Goal: Navigation & Orientation: Find specific page/section

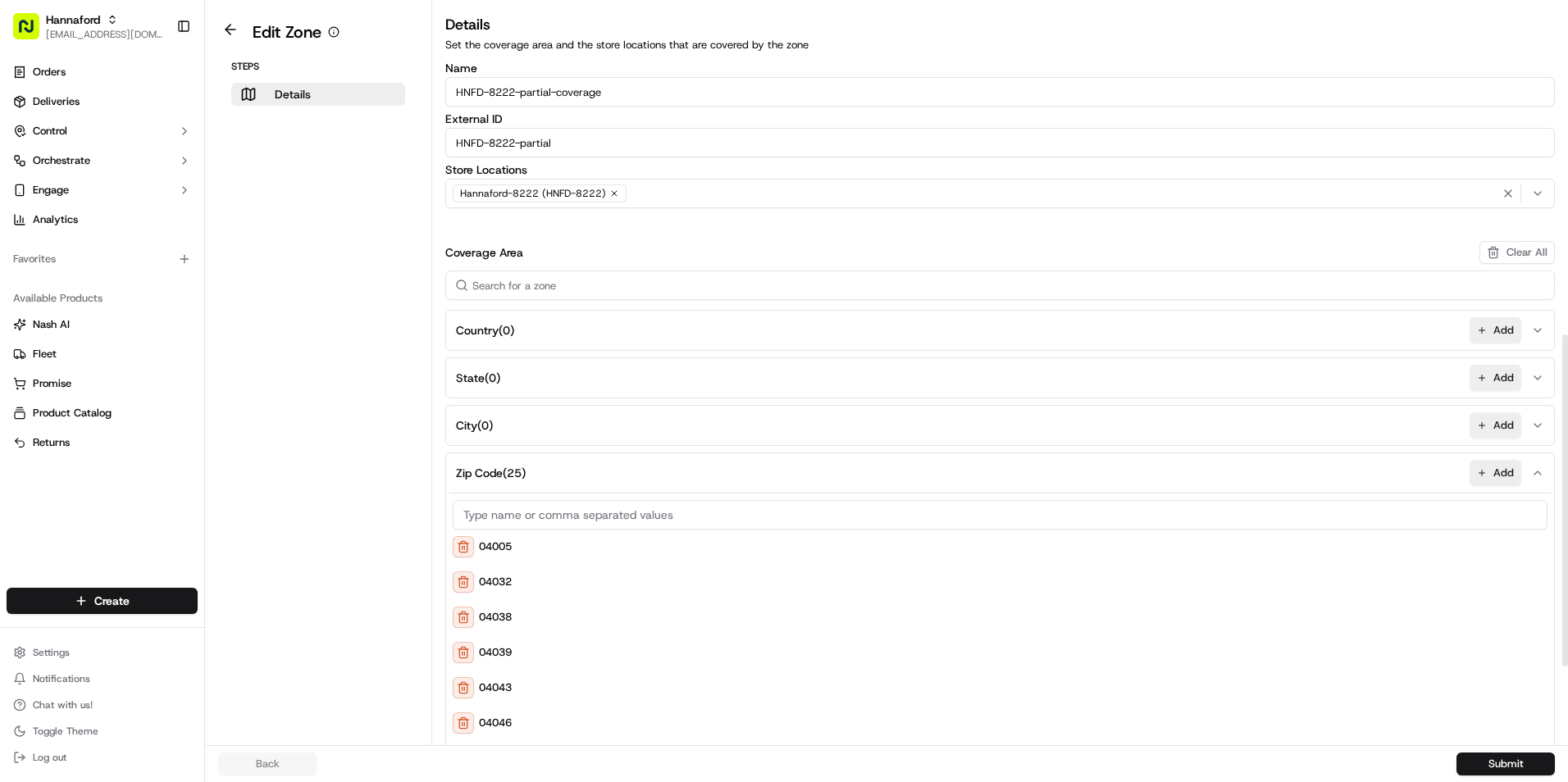
scroll to position [738, 0]
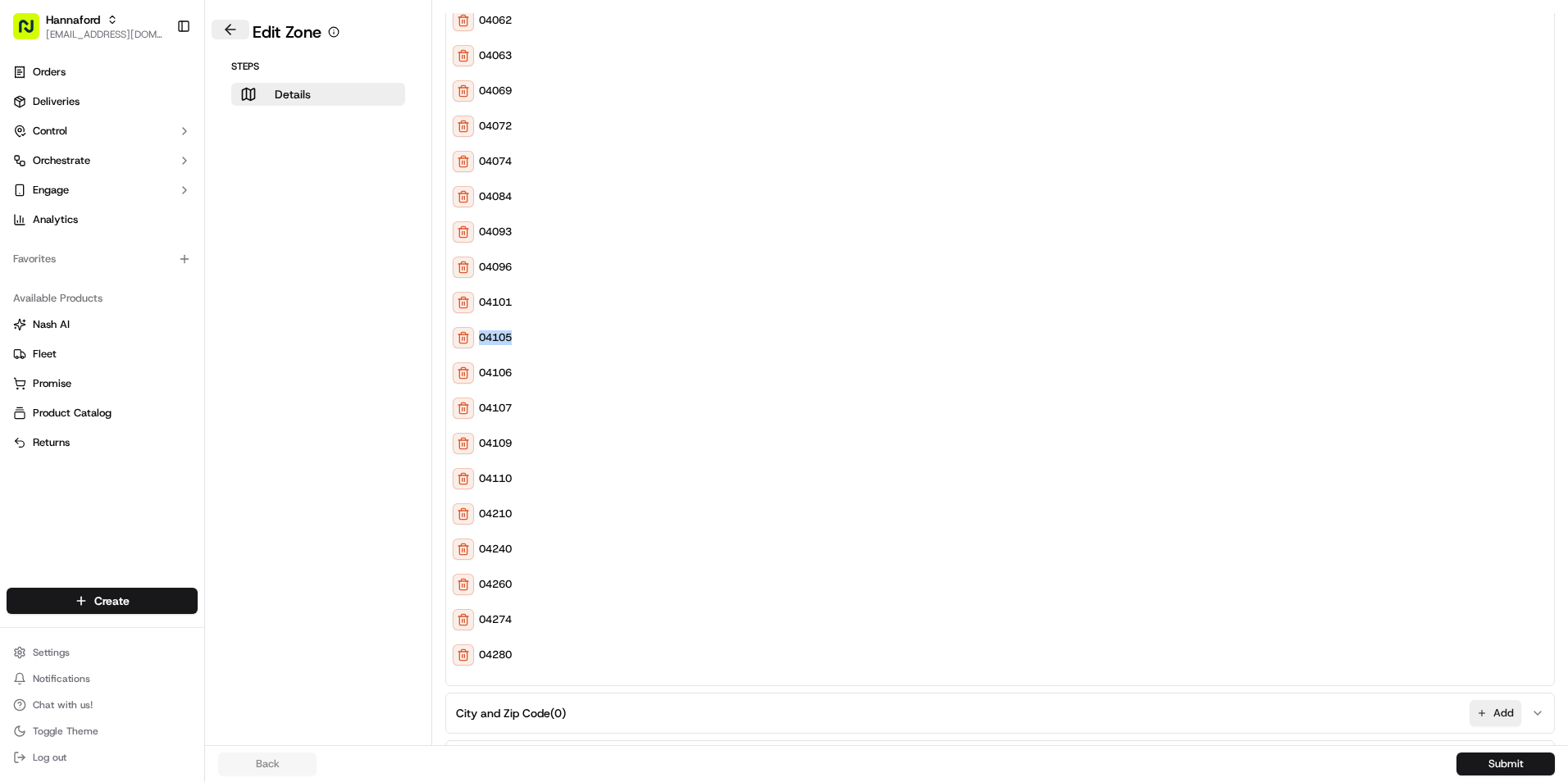
click at [229, 26] on button at bounding box center [230, 30] width 38 height 20
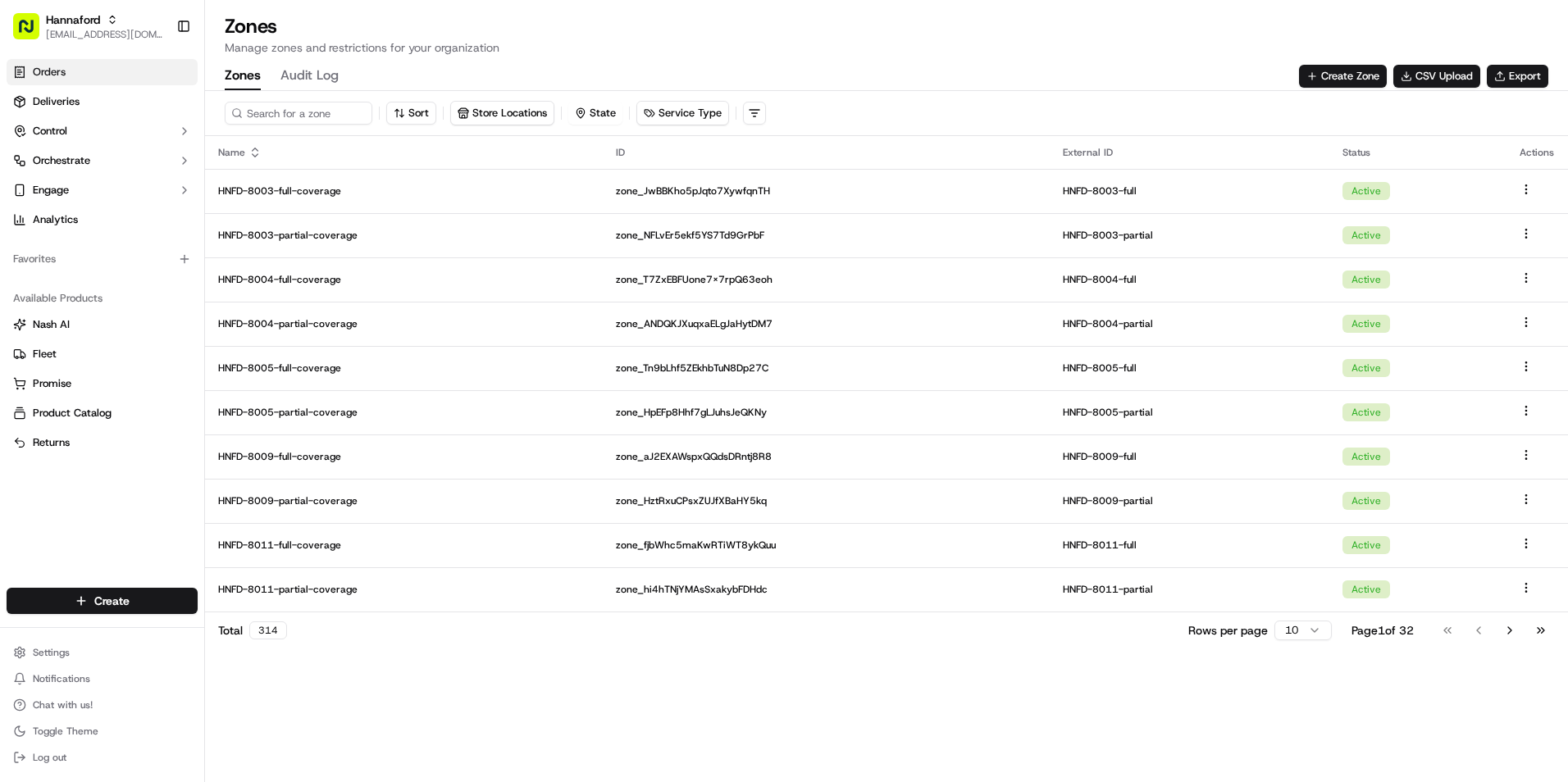
click at [117, 76] on link "Orders" at bounding box center [102, 72] width 191 height 26
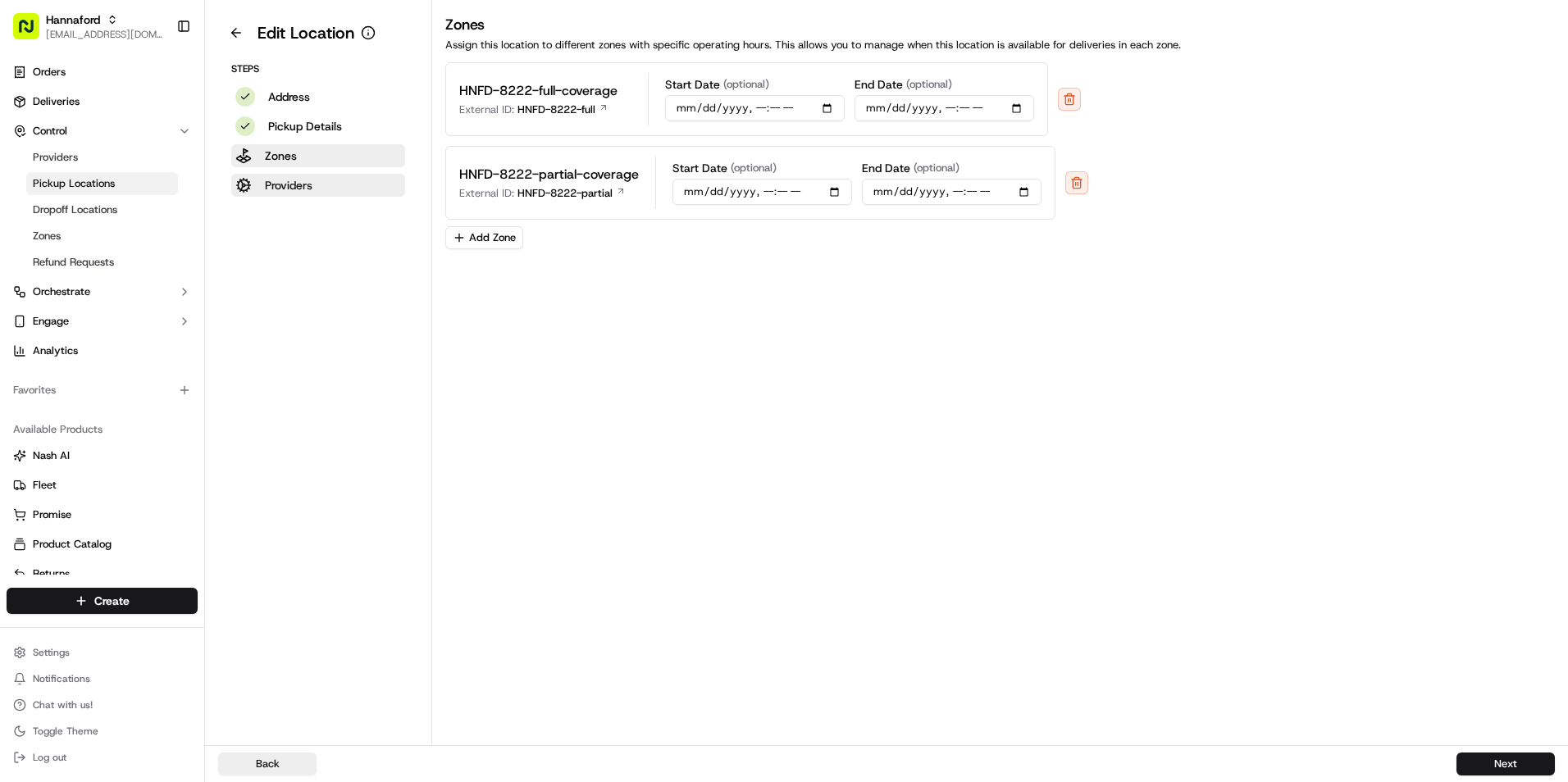
click at [282, 185] on p "Providers" at bounding box center [289, 186] width 48 height 17
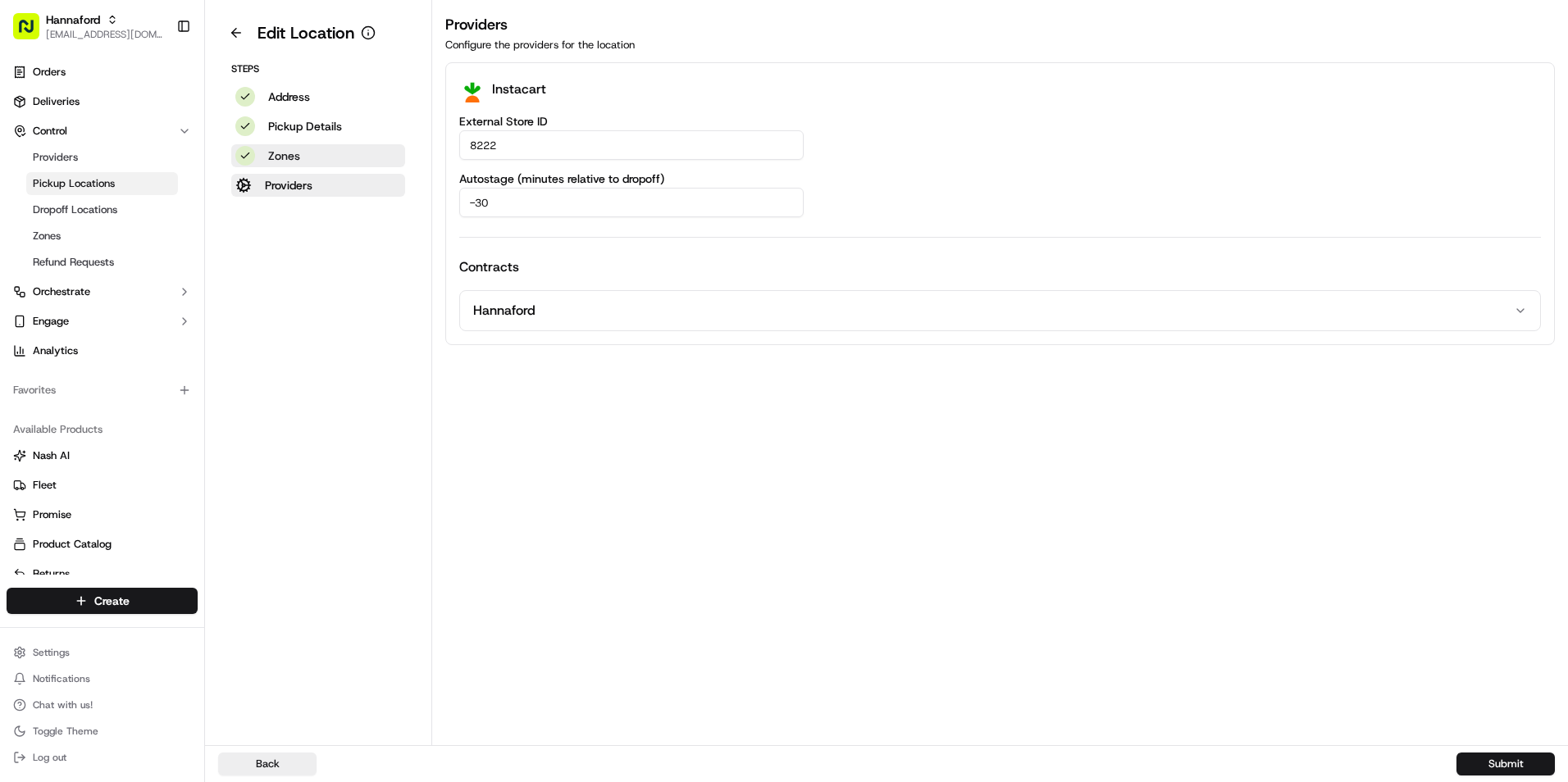
click at [291, 146] on button "Zones" at bounding box center [318, 156] width 174 height 23
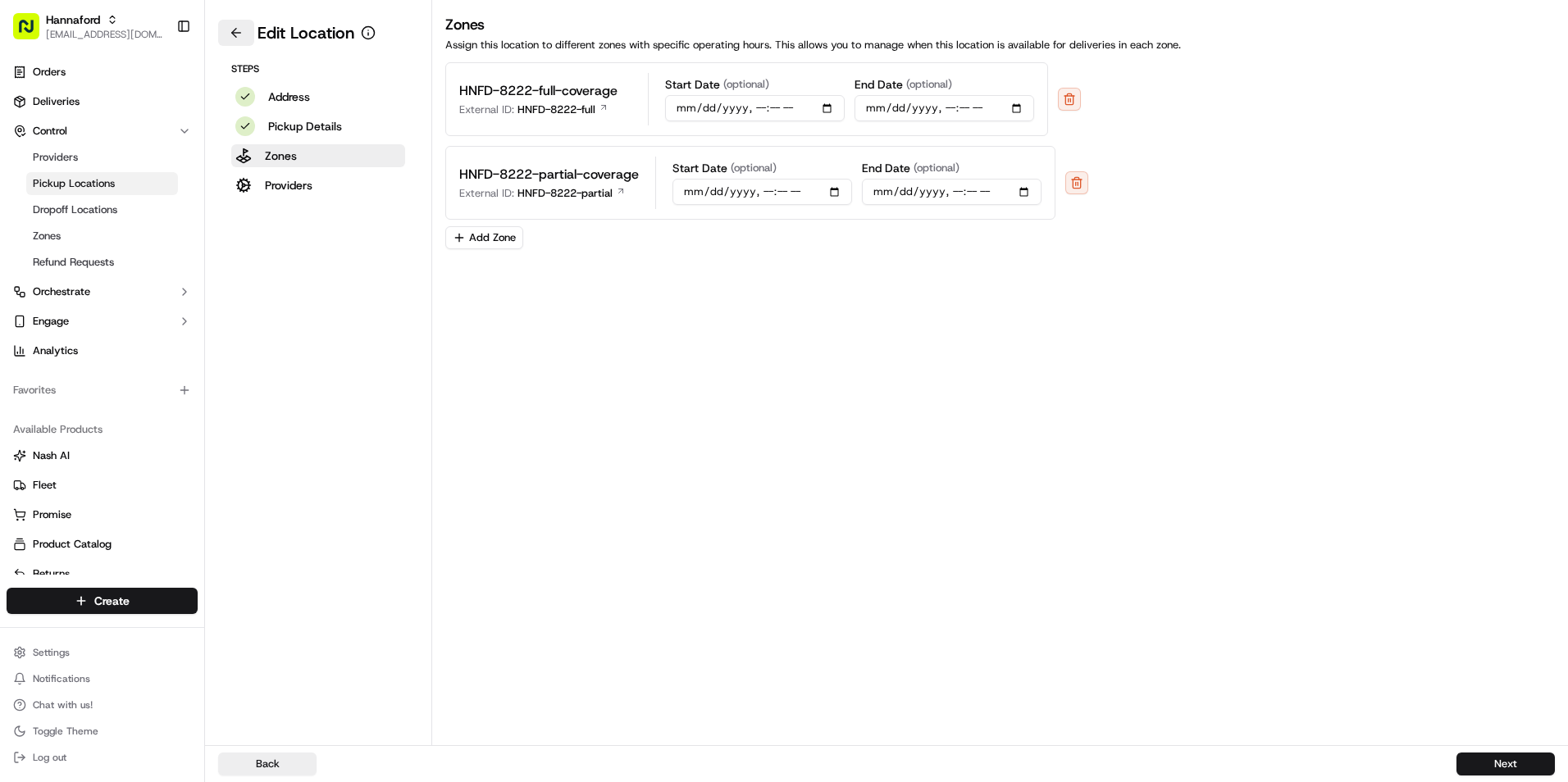
click at [227, 33] on button at bounding box center [236, 33] width 36 height 26
